Goal: Information Seeking & Learning: Learn about a topic

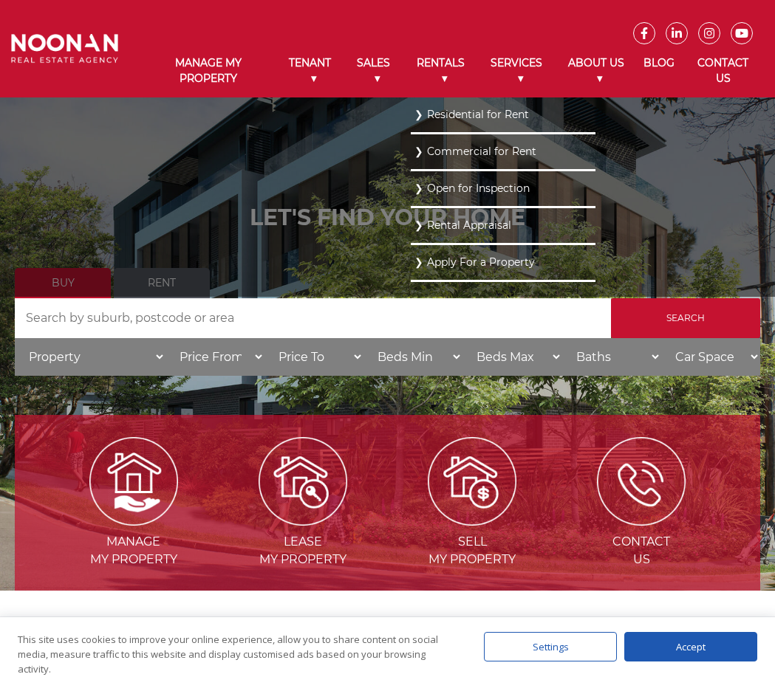
click at [456, 120] on link "Residential for Rent" at bounding box center [502, 115] width 177 height 20
